Goal: Task Accomplishment & Management: Manage account settings

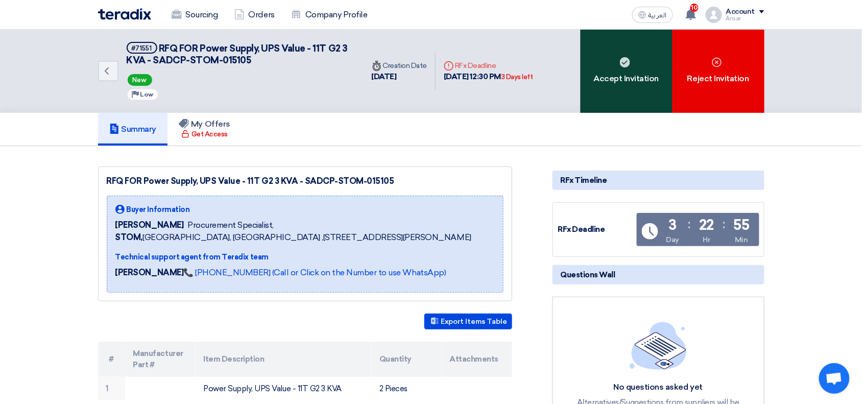
click at [623, 76] on div "Accept Invitation" at bounding box center [627, 71] width 92 height 83
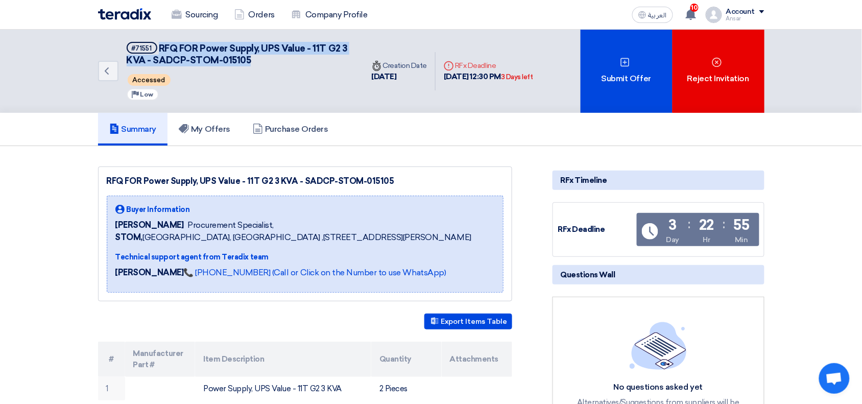
drag, startPoint x: 159, startPoint y: 46, endPoint x: 259, endPoint y: 63, distance: 101.0
click at [259, 63] on h5 "#71551 RFQ FOR Power Supply, UPS Value - 11T G2 3 KVA - SADCP-STOM-015105" at bounding box center [239, 54] width 225 height 25
copy span "RFQ FOR Power Supply, UPS Value - 11T G2 3 KVA - SADCP-STOM-015105"
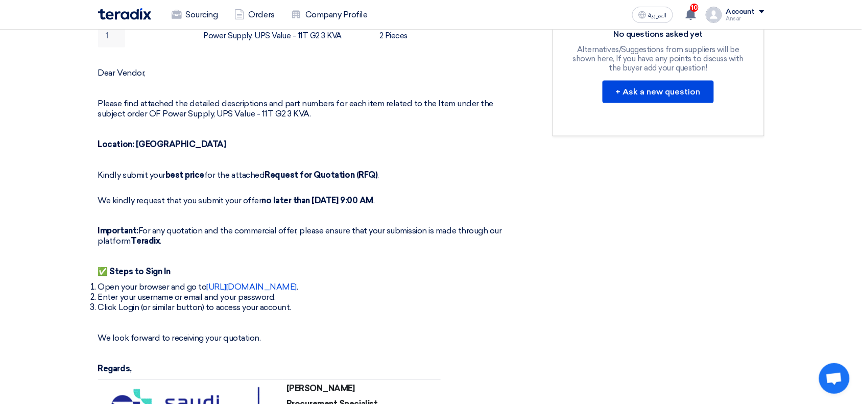
scroll to position [706, 0]
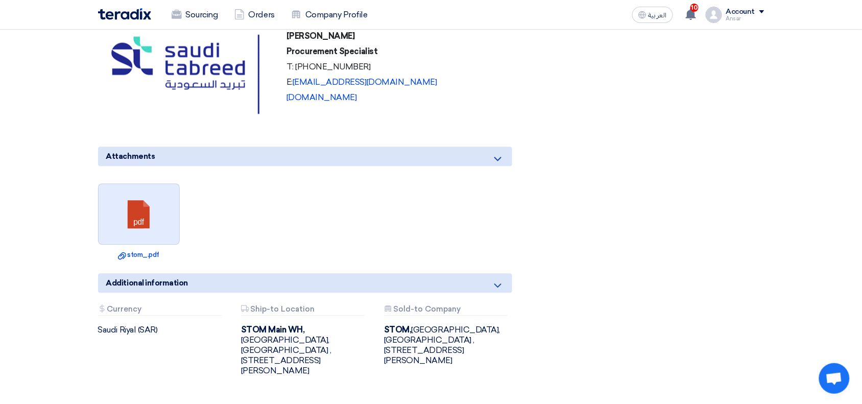
click at [142, 210] on link at bounding box center [140, 214] width 82 height 61
click at [113, 17] on img at bounding box center [124, 14] width 53 height 12
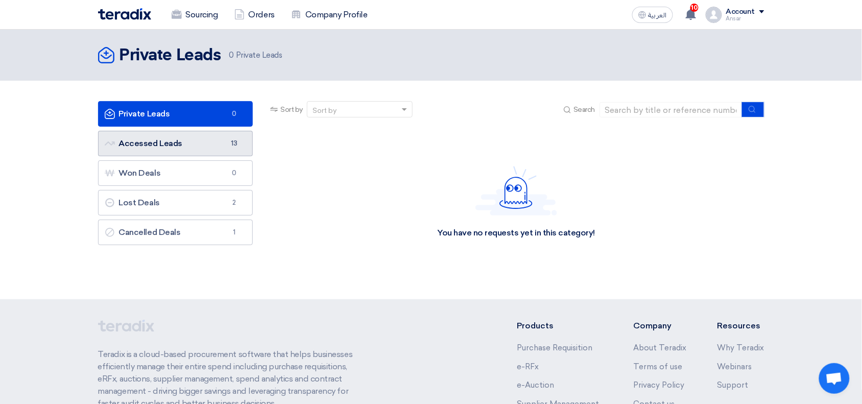
click at [210, 134] on link "Accessed Leads Accessed Leads 13" at bounding box center [175, 144] width 155 height 26
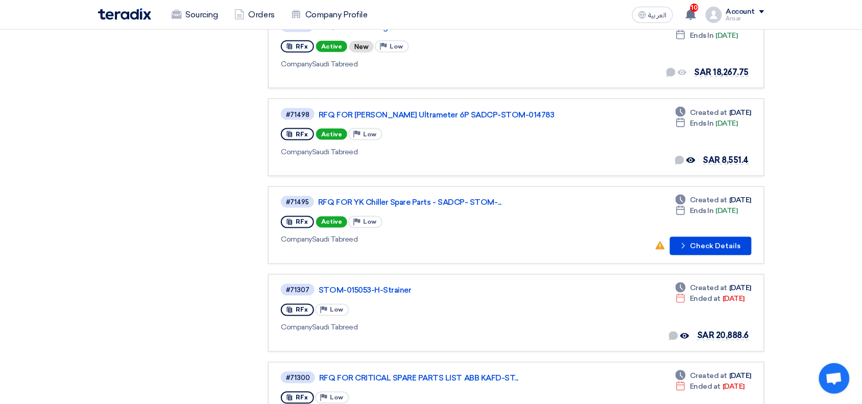
scroll to position [381, 0]
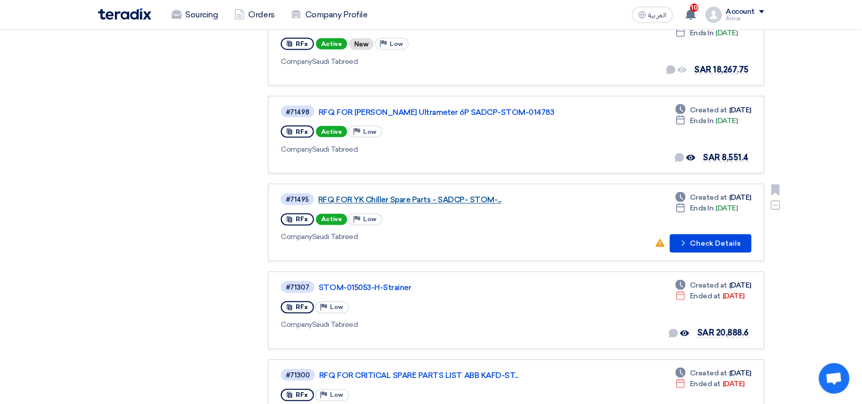
click at [447, 196] on link "RFQ FOR YK Chiller Spare Parts - SADCP- STOM-..." at bounding box center [445, 200] width 255 height 9
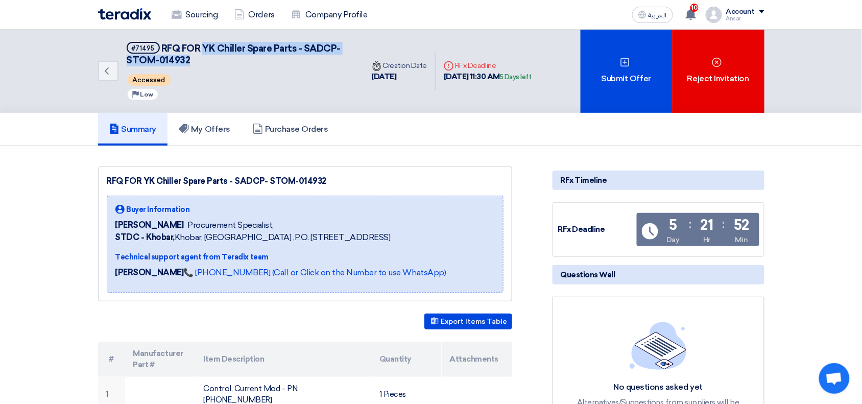
drag, startPoint x: 203, startPoint y: 46, endPoint x: 221, endPoint y: 58, distance: 21.1
click at [221, 58] on h5 "#71495 RFQ FOR YK Chiller Spare Parts - SADCP- STOM-014932" at bounding box center [239, 54] width 225 height 25
copy span "YK Chiller Spare Parts - SADCP- STOM-014932"
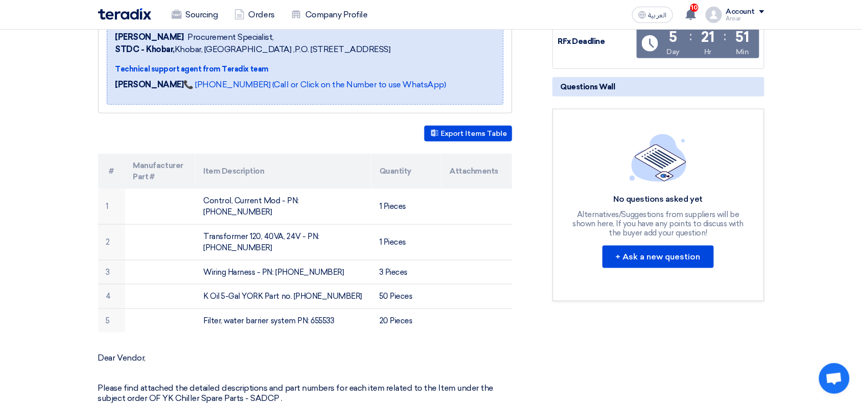
scroll to position [230, 0]
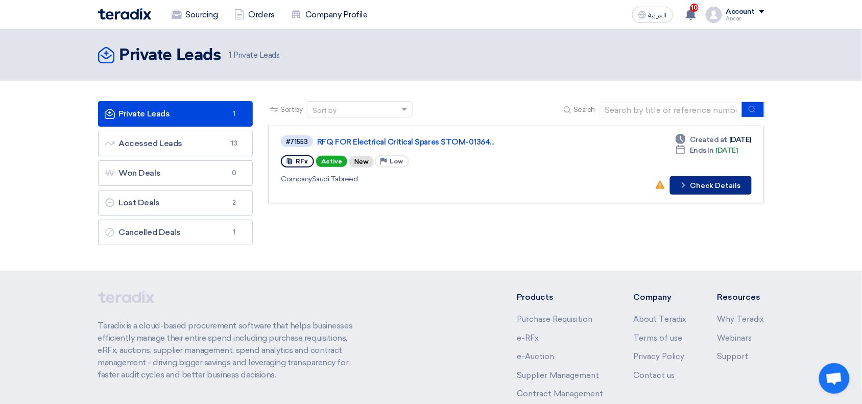
click at [700, 183] on button "Check details Check Details" at bounding box center [711, 185] width 82 height 18
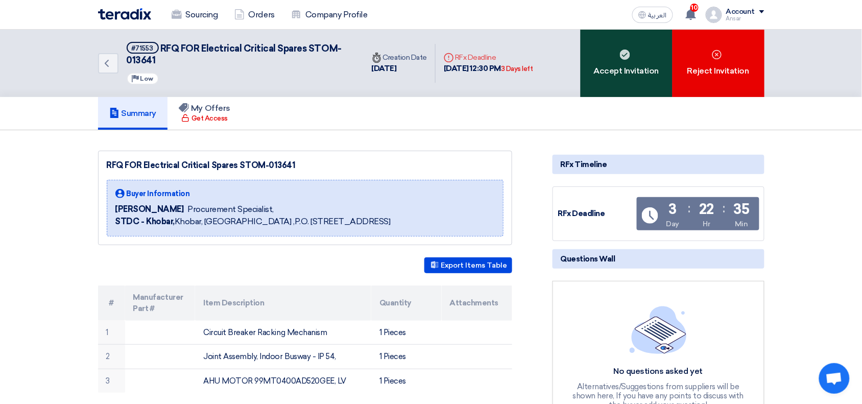
click at [632, 47] on div "Accept Invitation" at bounding box center [627, 63] width 92 height 67
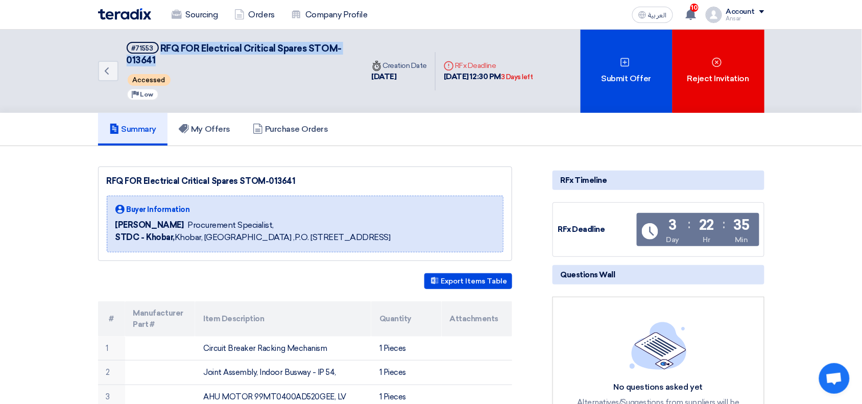
drag, startPoint x: 160, startPoint y: 44, endPoint x: 165, endPoint y: 61, distance: 17.6
click at [165, 61] on h5 "#71553 RFQ FOR Electrical Critical Spares STOM-013641" at bounding box center [239, 54] width 225 height 25
copy span "RFQ FOR Electrical Critical Spares STOM-013641"
